Goal: Task Accomplishment & Management: Manage account settings

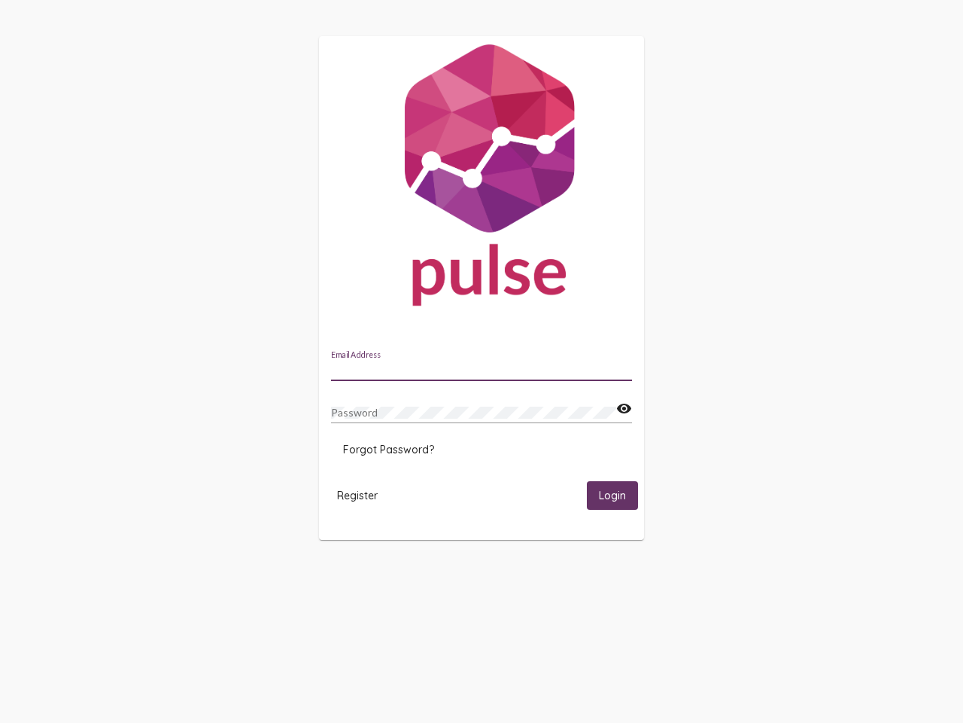
click at [482, 365] on input "Email Address" at bounding box center [481, 370] width 301 height 12
click at [624, 409] on mat-icon "visibility" at bounding box center [624, 409] width 16 height 18
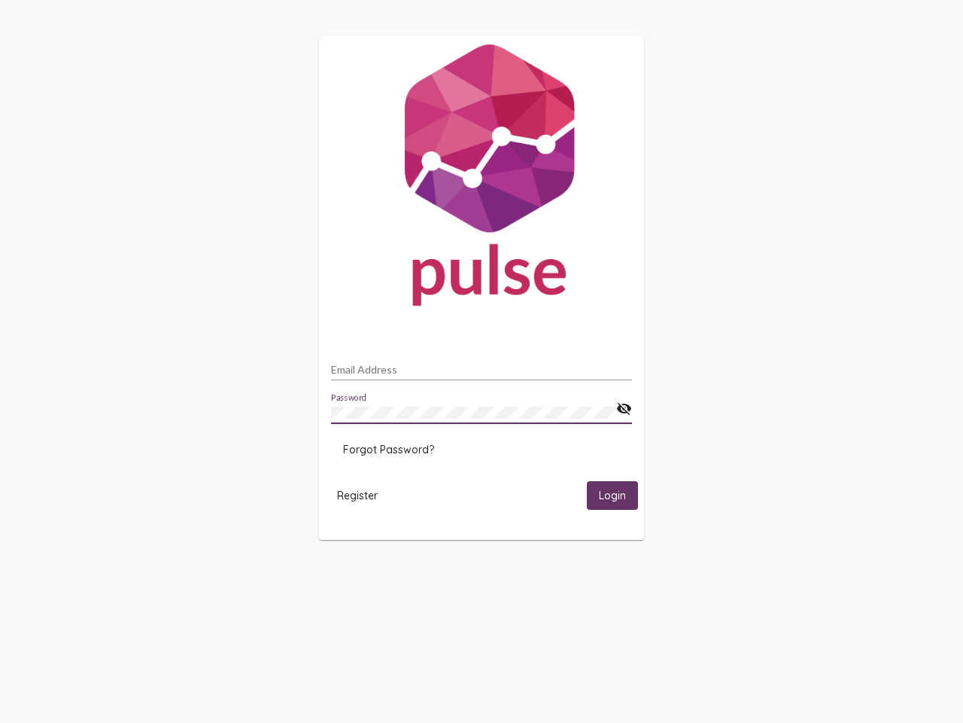
click at [388, 449] on span "Forgot Password?" at bounding box center [388, 450] width 91 height 14
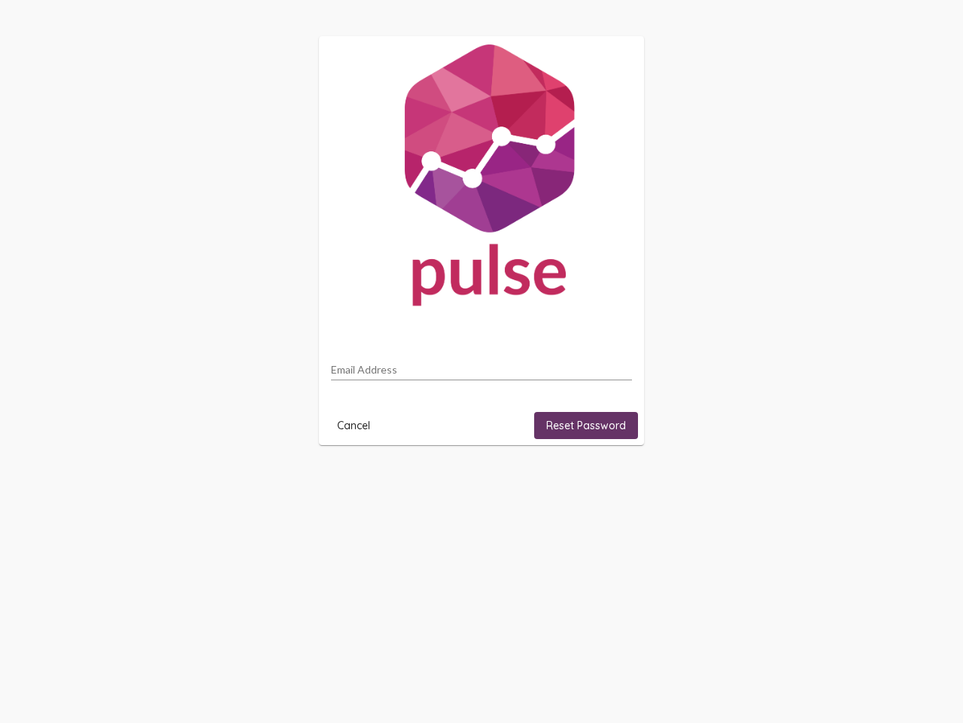
click at [613, 481] on html "Email Address Cancel Reset Password" at bounding box center [481, 240] width 963 height 481
